Goal: Transaction & Acquisition: Purchase product/service

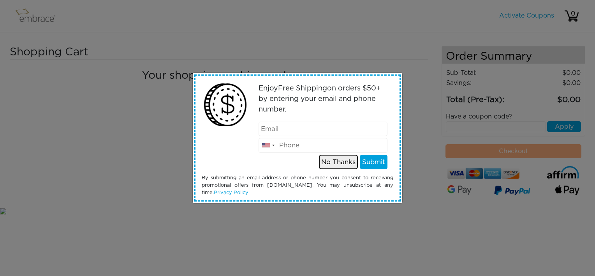
click at [352, 161] on button "No Thanks" at bounding box center [338, 162] width 39 height 15
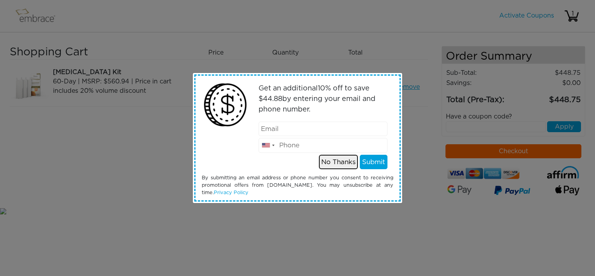
click at [348, 162] on button "No Thanks" at bounding box center [338, 162] width 39 height 15
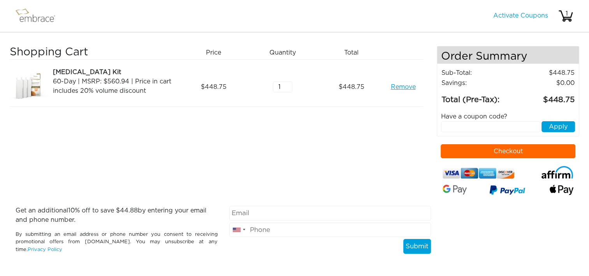
click at [464, 150] on button "Checkout" at bounding box center [508, 151] width 135 height 14
click at [399, 86] on link "Remove" at bounding box center [402, 86] width 25 height 9
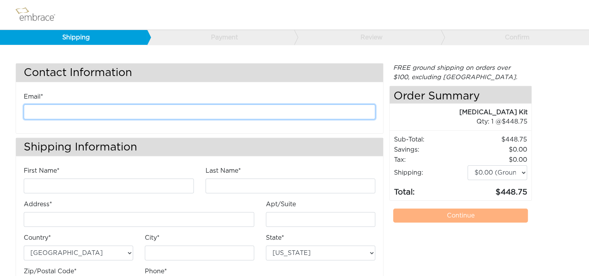
click at [206, 111] on input "email" at bounding box center [200, 111] width 352 height 15
type input "kanderson@diligenthealthsolutions.com"
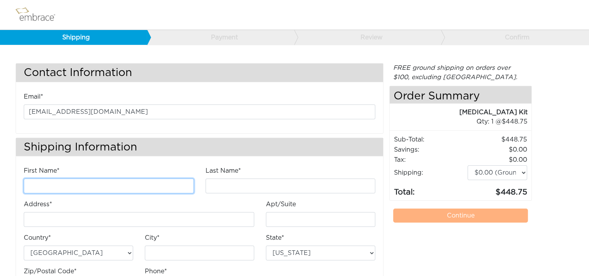
type input "Kathleen"
type input "Anderson"
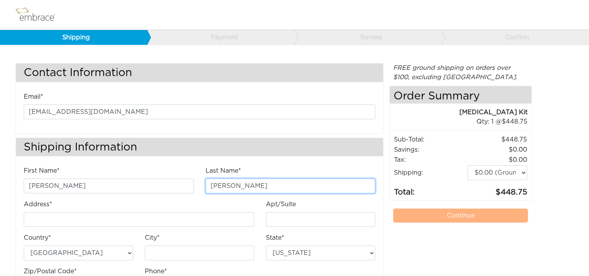
type input "4200 Lafayette Center Drive"
type input "E"
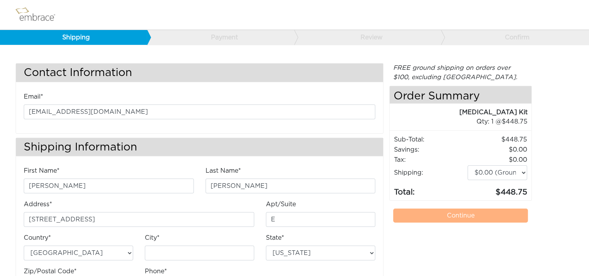
type input "Chantilly"
select select "VA"
type input "20151"
type input "7034490520"
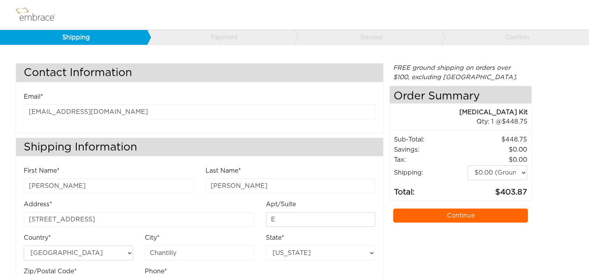
click at [455, 217] on link "Continue" at bounding box center [460, 215] width 135 height 14
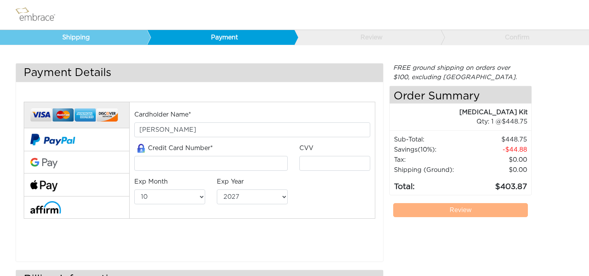
select select "10"
select select "2027"
